Goal: Transaction & Acquisition: Purchase product/service

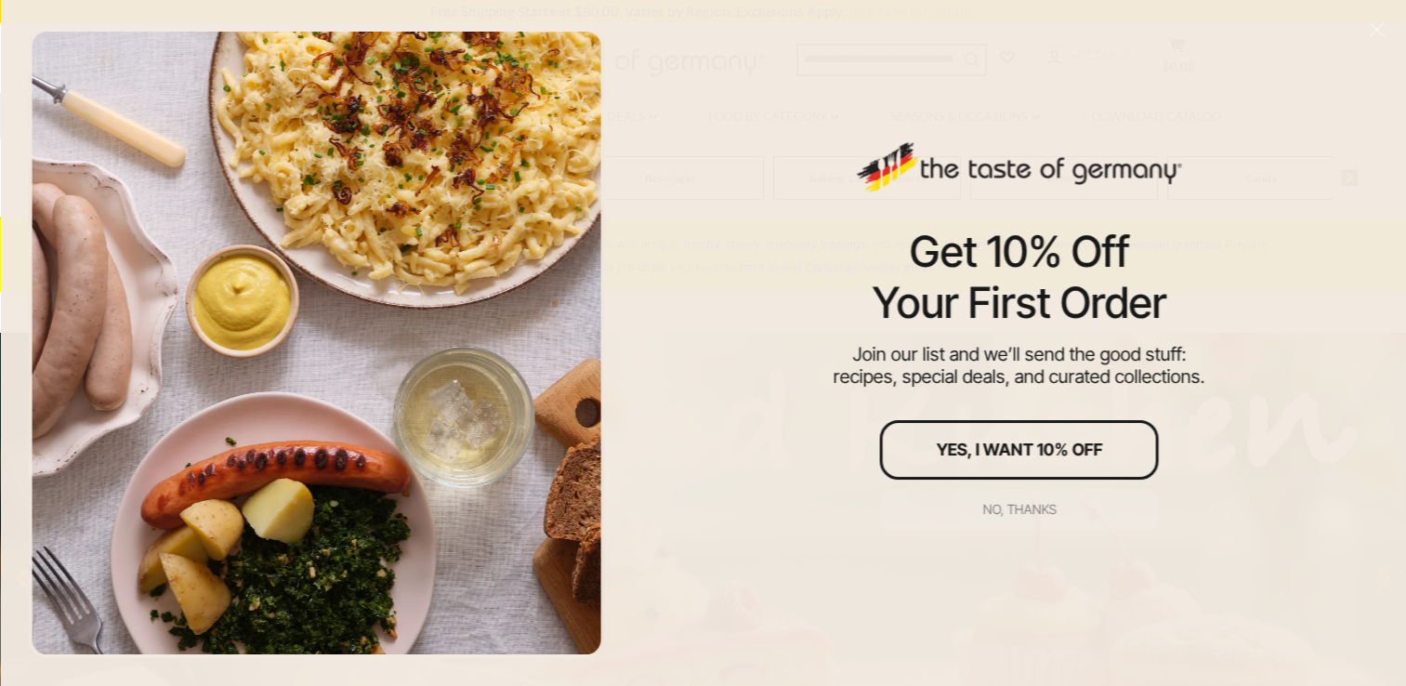
click at [1006, 504] on div "No, thanks" at bounding box center [1018, 509] width 73 height 13
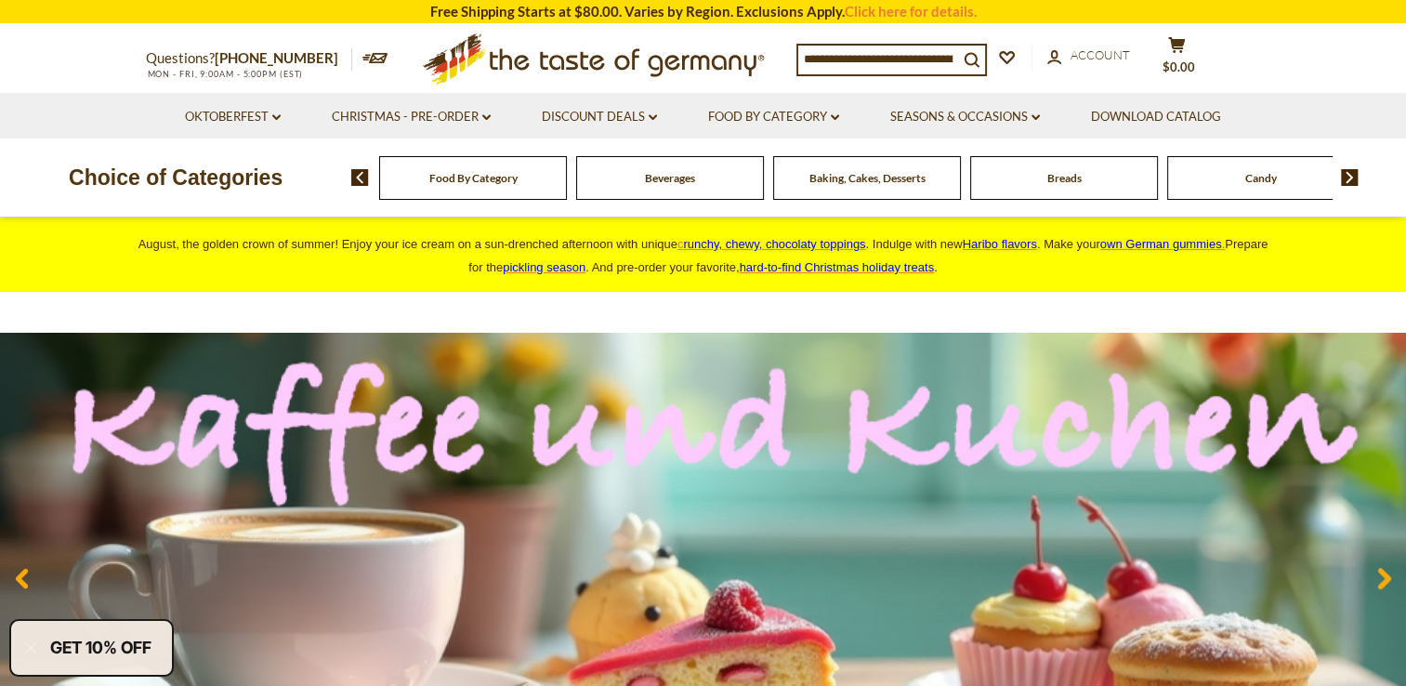
click at [457, 169] on div "Food By Category" at bounding box center [473, 178] width 188 height 44
click at [459, 176] on span "Food By Category" at bounding box center [473, 178] width 88 height 14
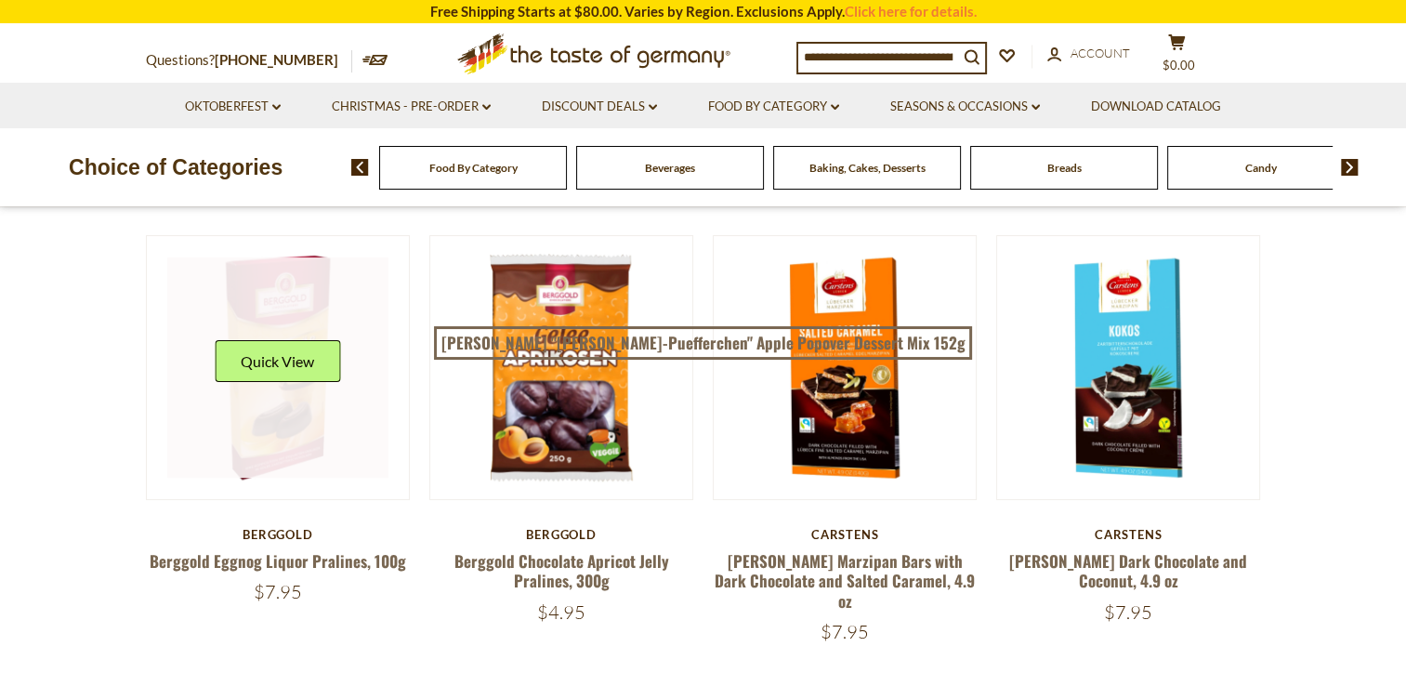
scroll to position [186, 0]
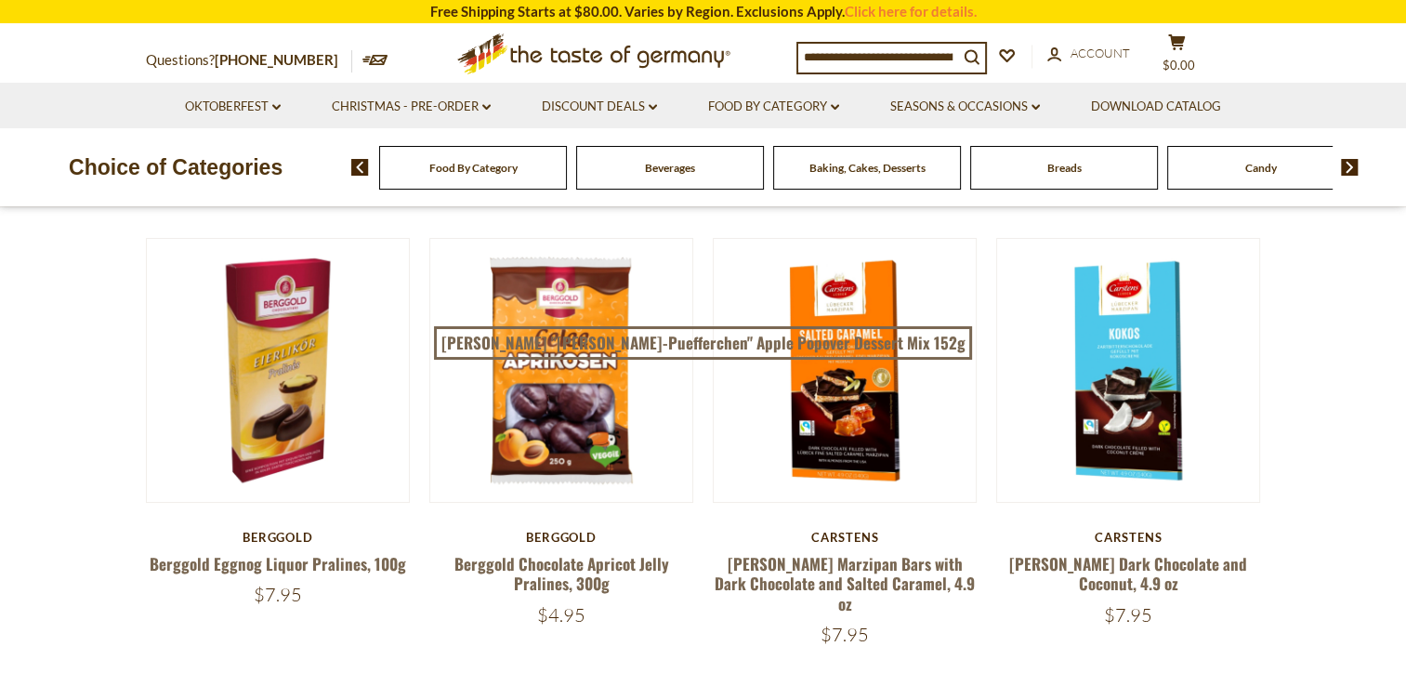
click at [1347, 168] on img at bounding box center [1350, 167] width 18 height 17
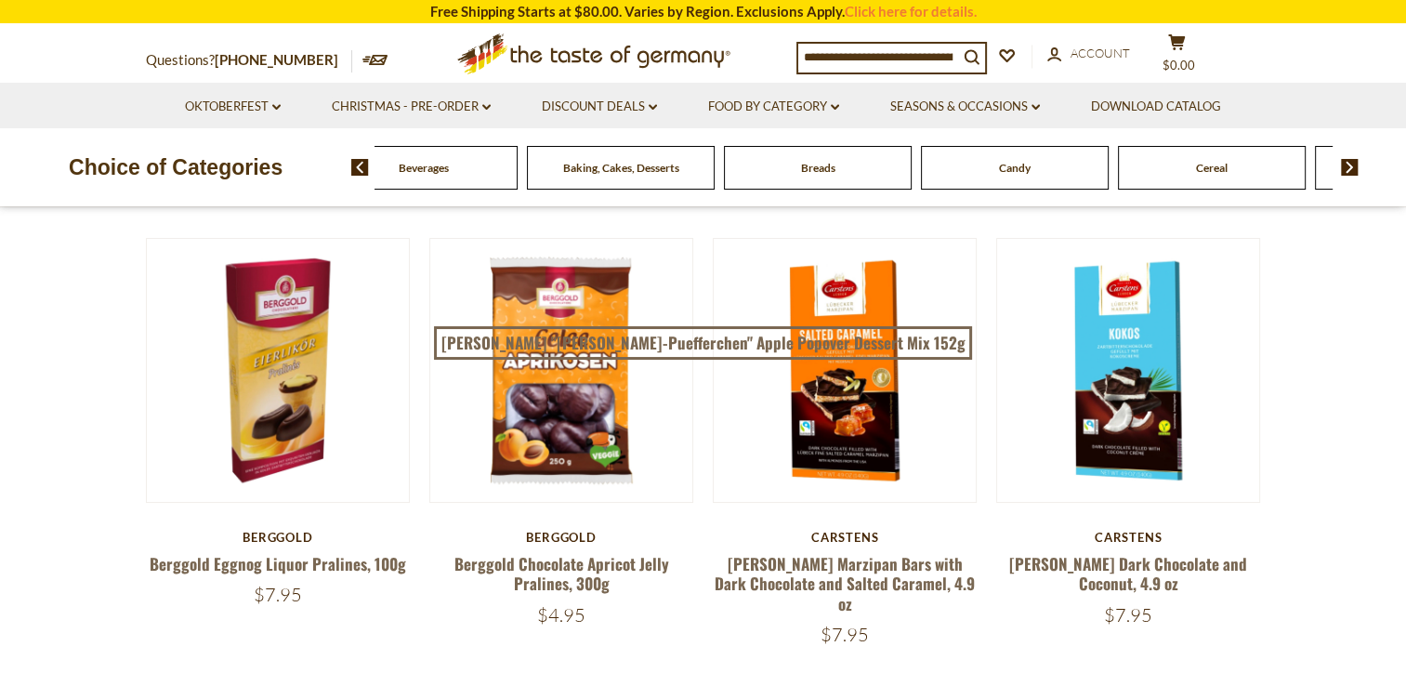
click at [1347, 168] on img at bounding box center [1350, 167] width 18 height 17
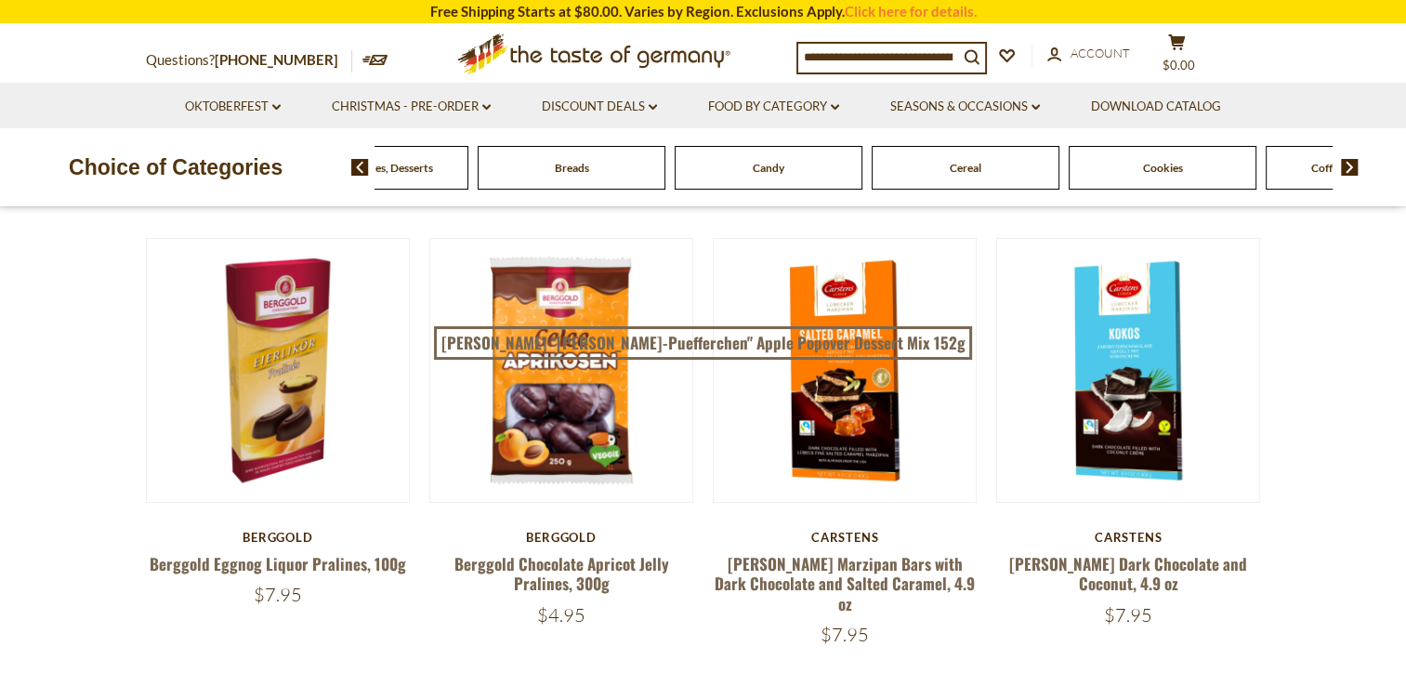
click at [1347, 168] on img at bounding box center [1350, 167] width 18 height 17
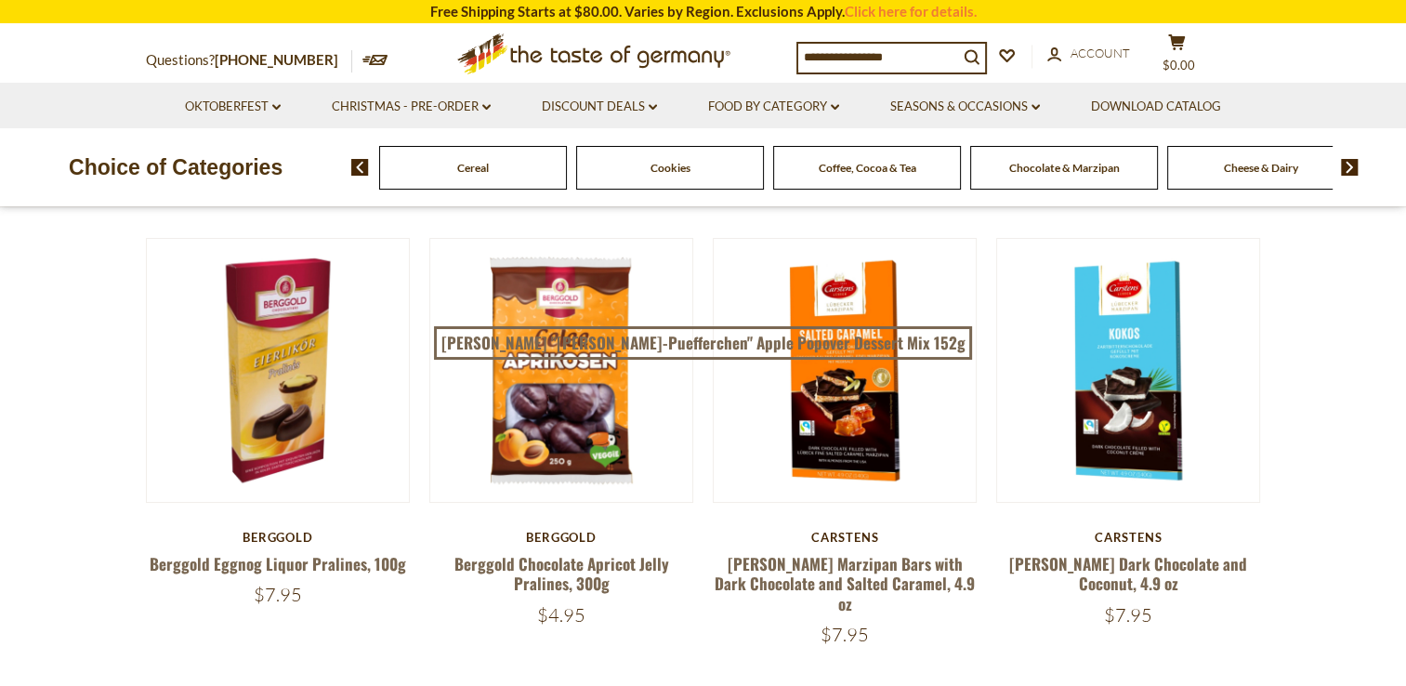
click at [1346, 166] on img at bounding box center [1350, 167] width 18 height 17
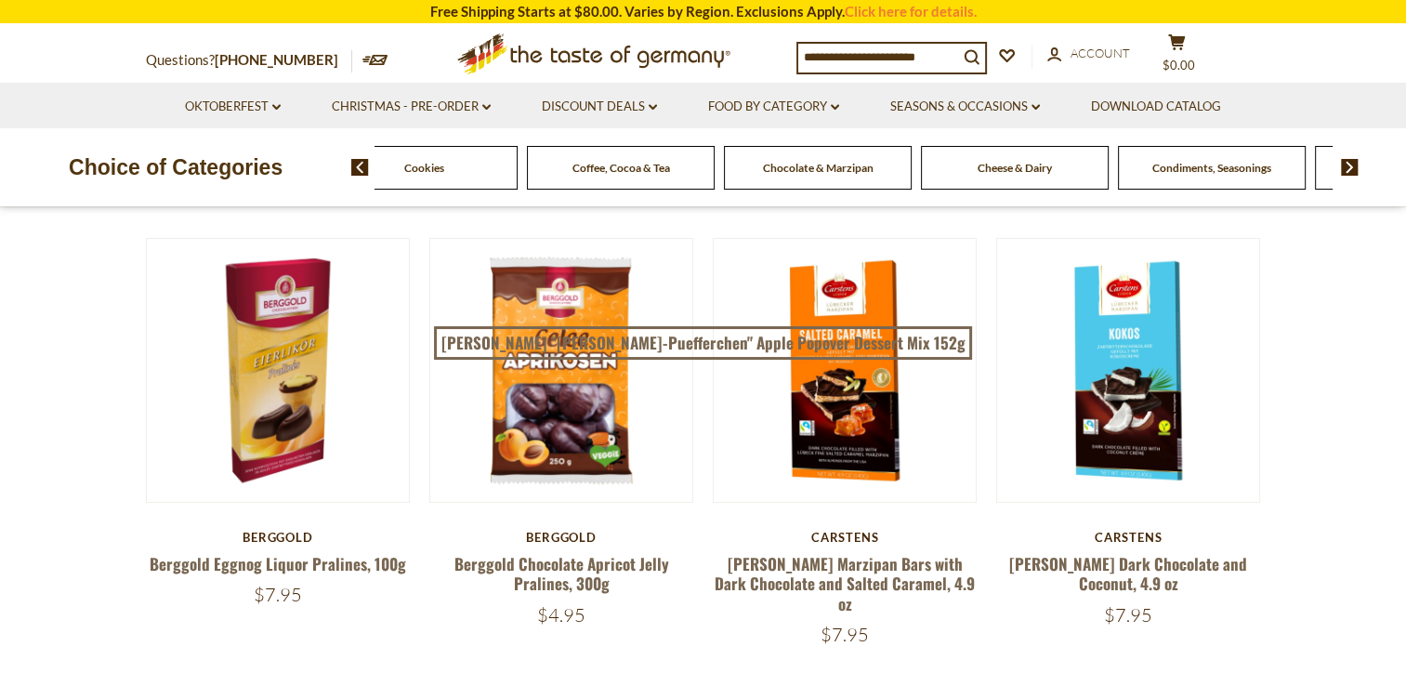
click at [1346, 166] on img at bounding box center [1350, 167] width 18 height 17
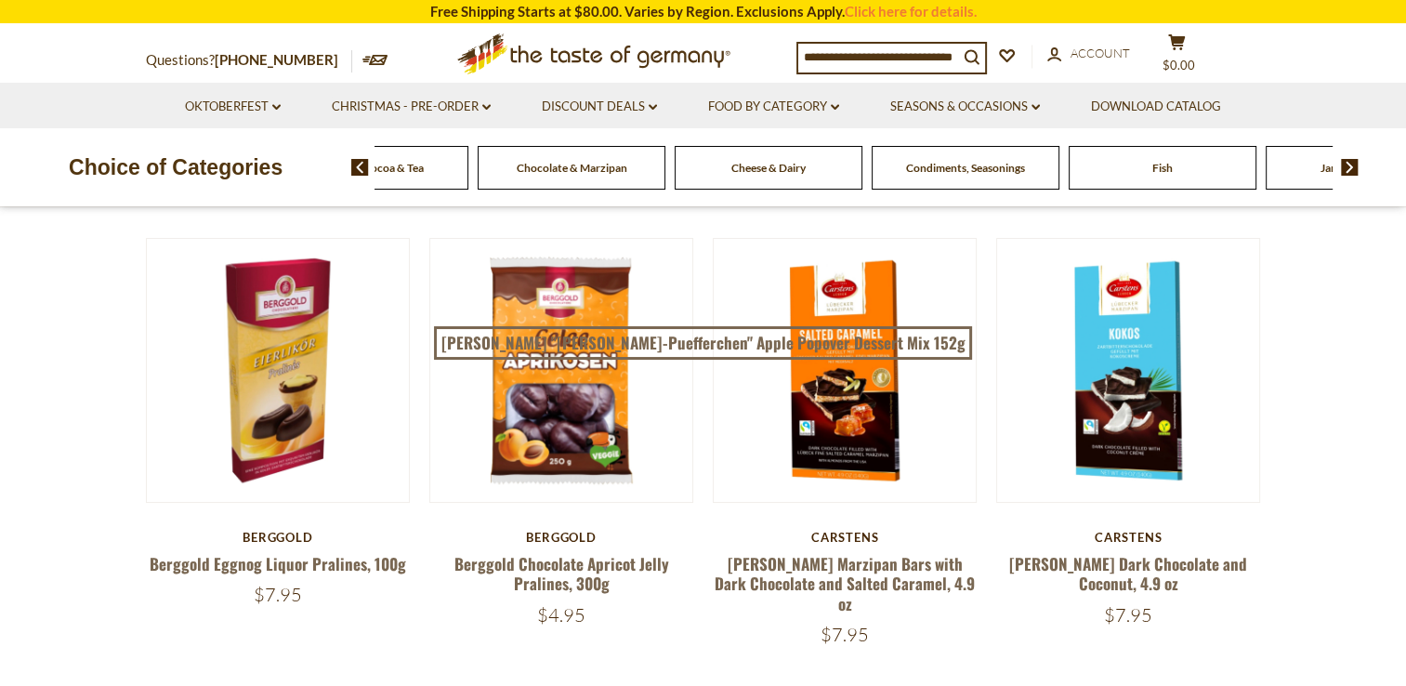
click at [1346, 166] on img at bounding box center [1350, 167] width 18 height 17
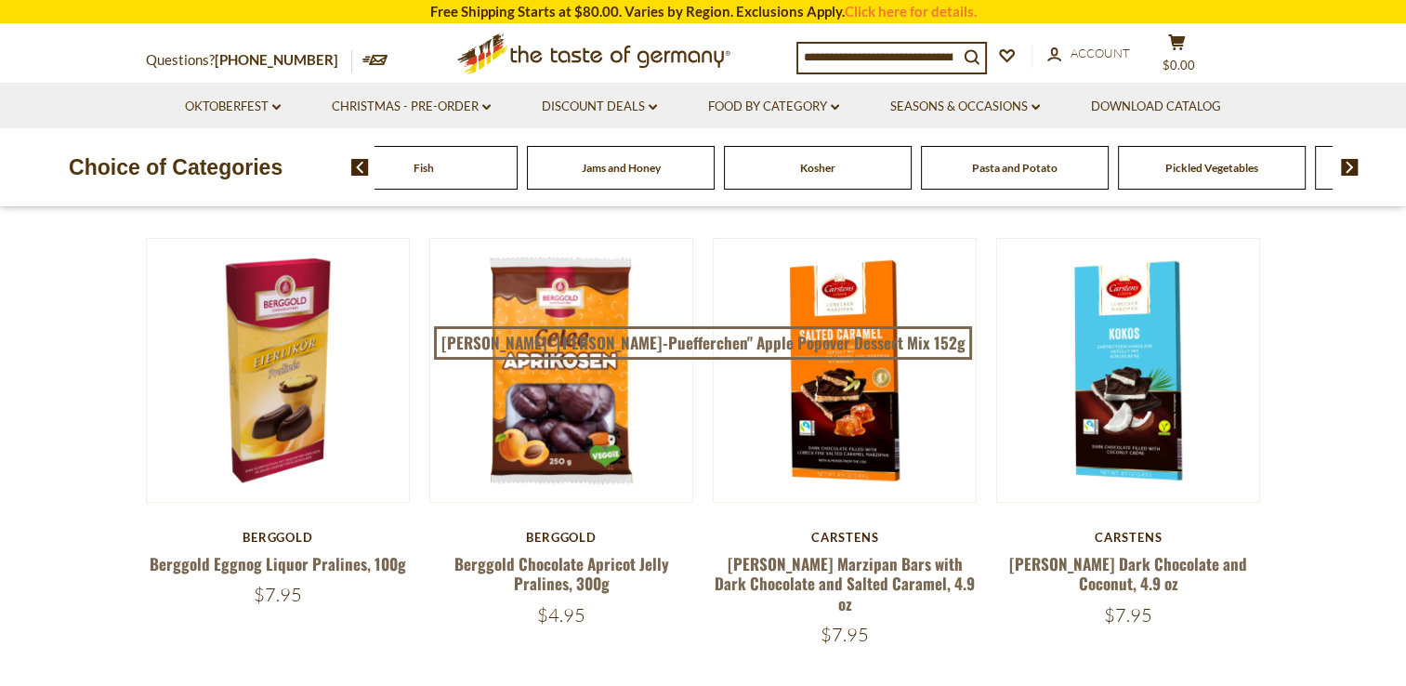
click at [1346, 166] on img at bounding box center [1350, 167] width 18 height 17
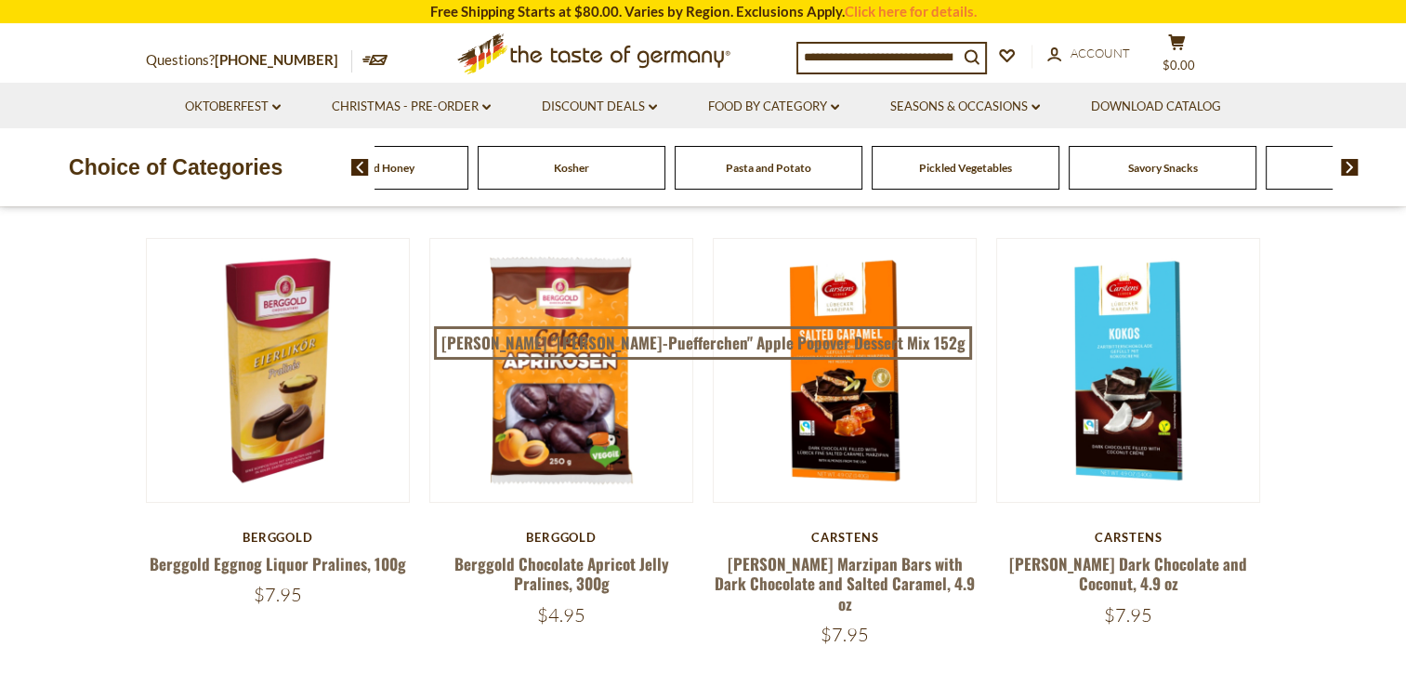
click at [1346, 166] on img at bounding box center [1350, 167] width 18 height 17
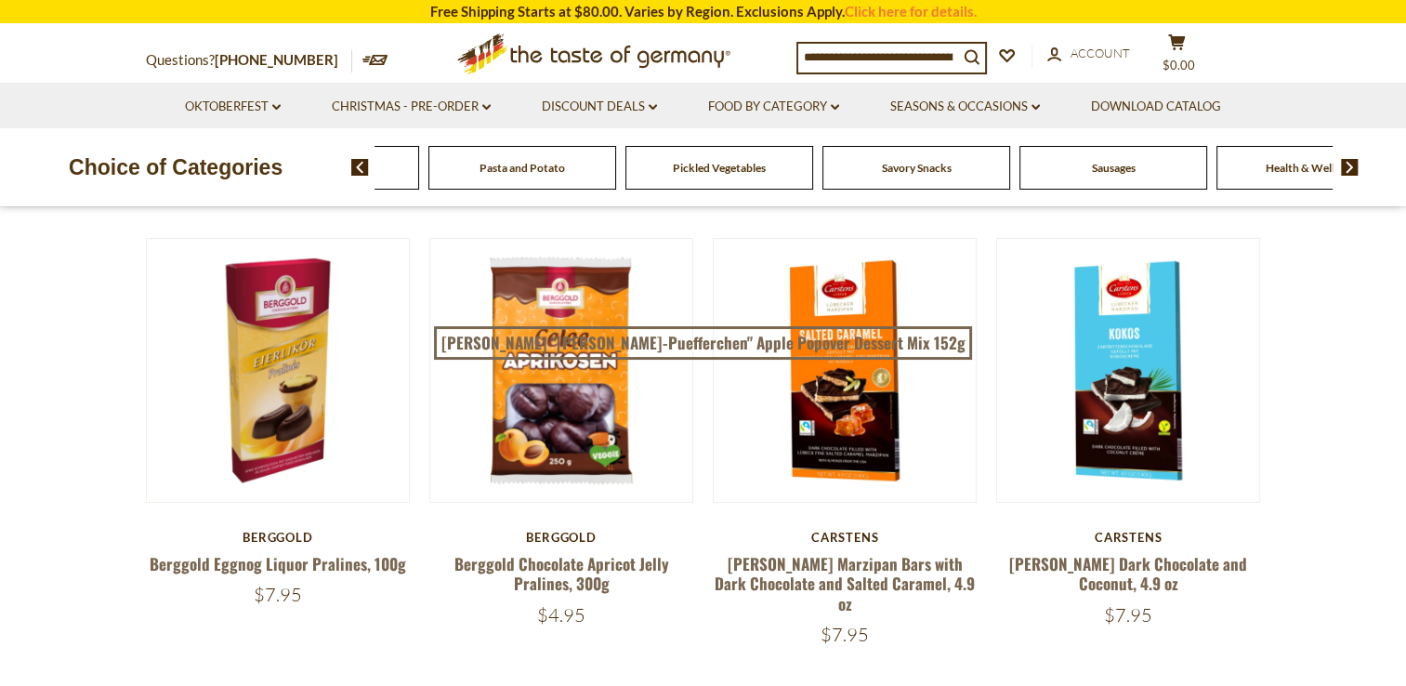
click at [1346, 166] on img at bounding box center [1350, 167] width 18 height 17
click at [1026, 170] on span "Sausages" at bounding box center [1046, 168] width 44 height 14
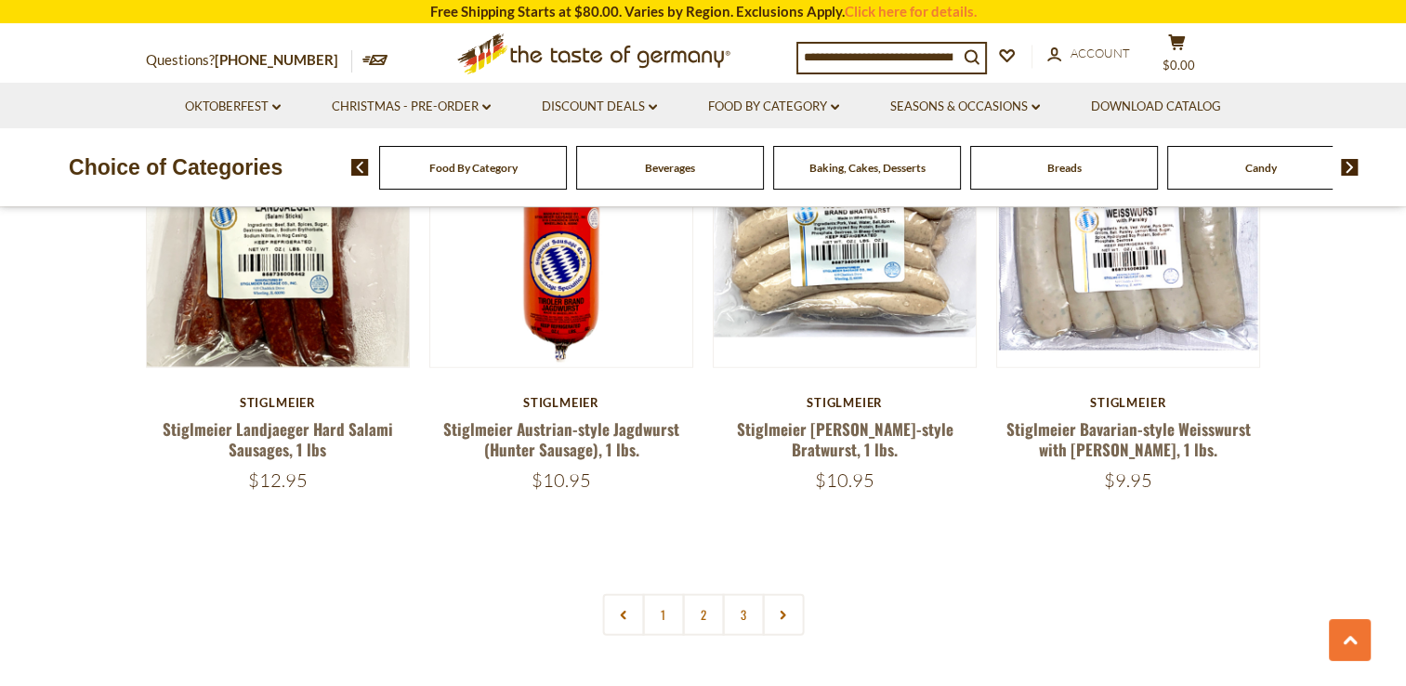
scroll to position [4367, 0]
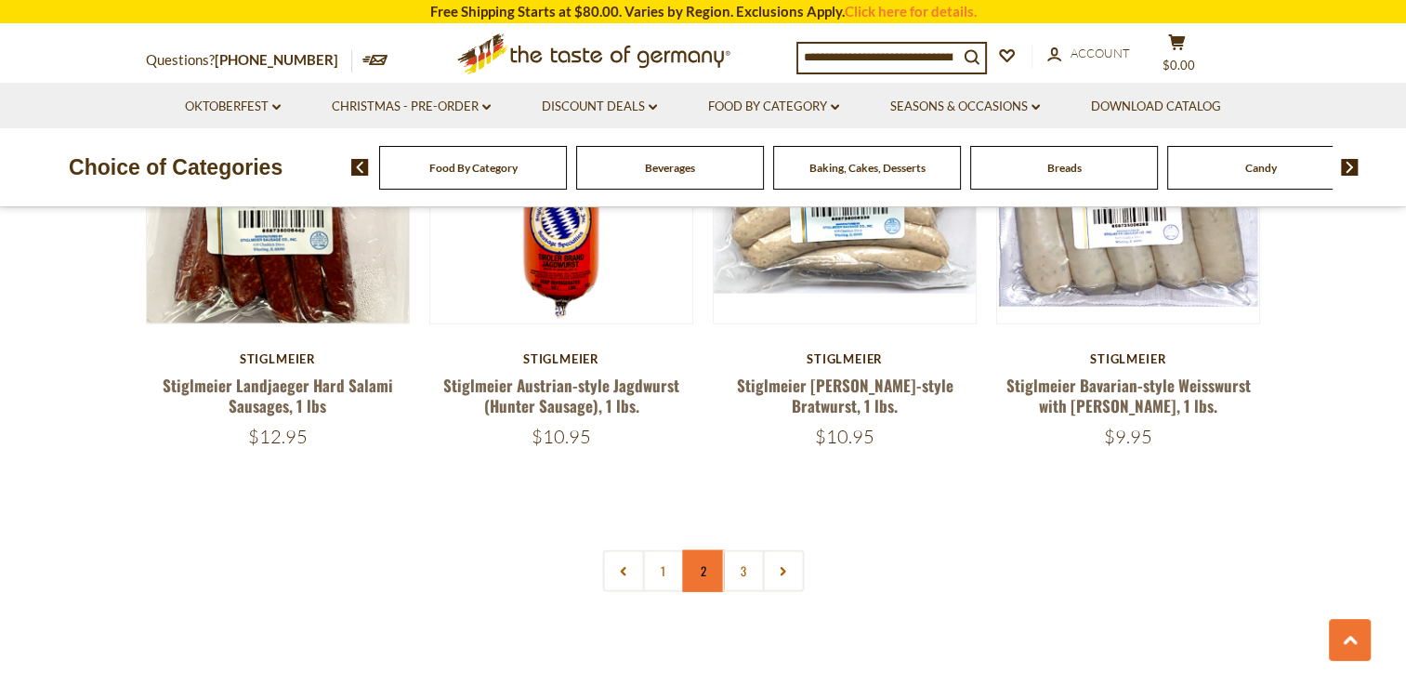
click at [699, 550] on link "2" at bounding box center [703, 571] width 42 height 42
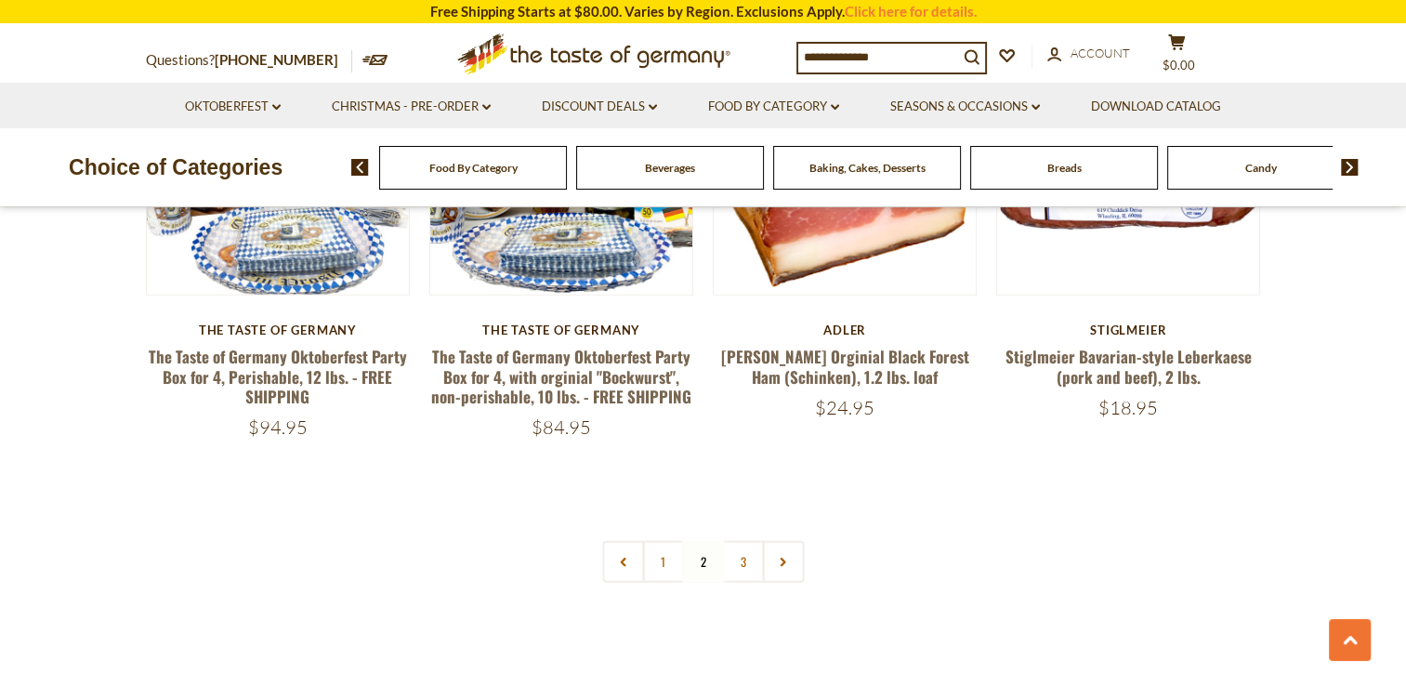
scroll to position [4406, 0]
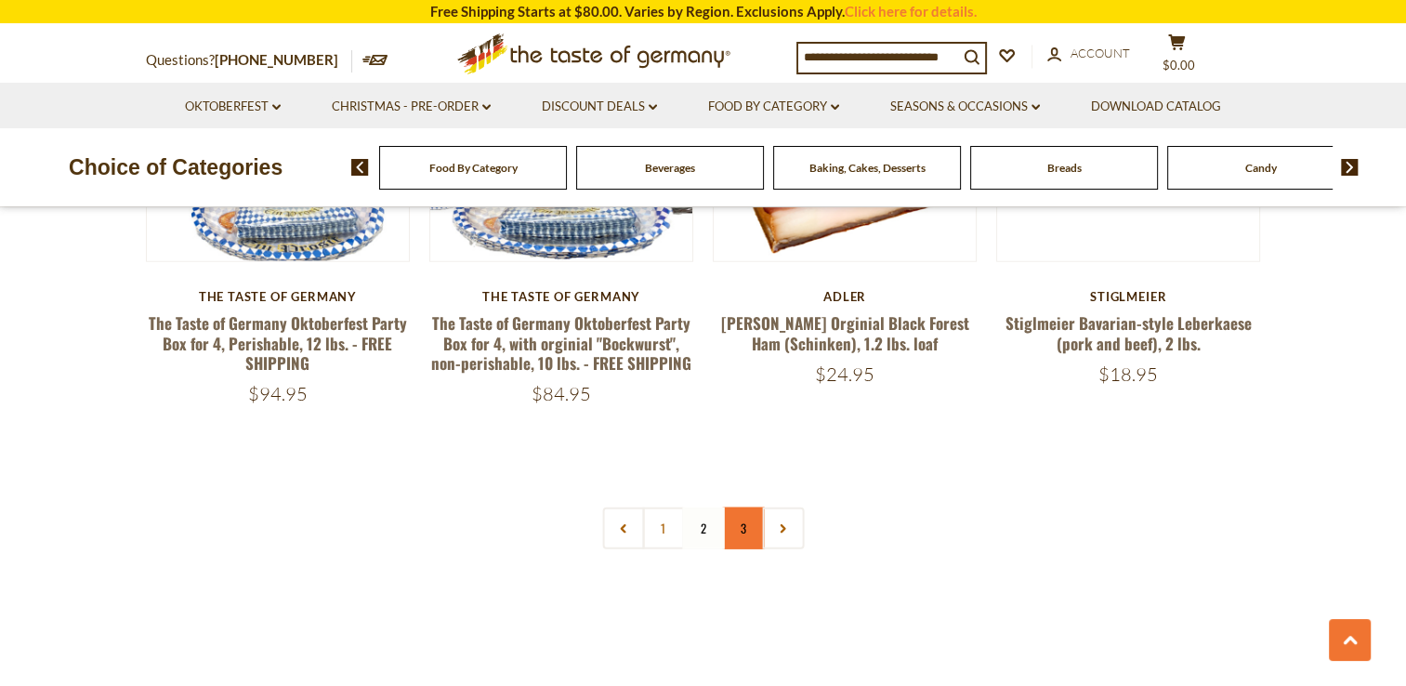
click at [738, 507] on link "3" at bounding box center [743, 528] width 42 height 42
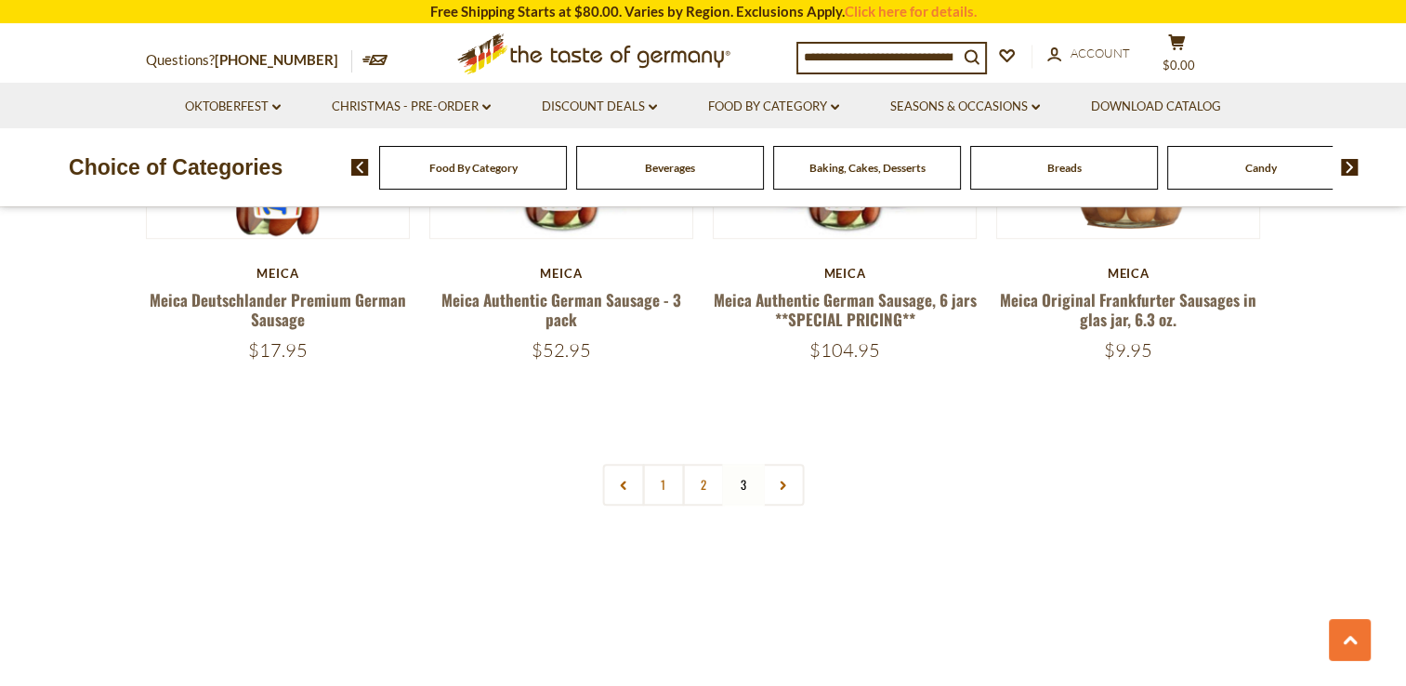
scroll to position [1247, 0]
